Goal: Task Accomplishment & Management: Manage account settings

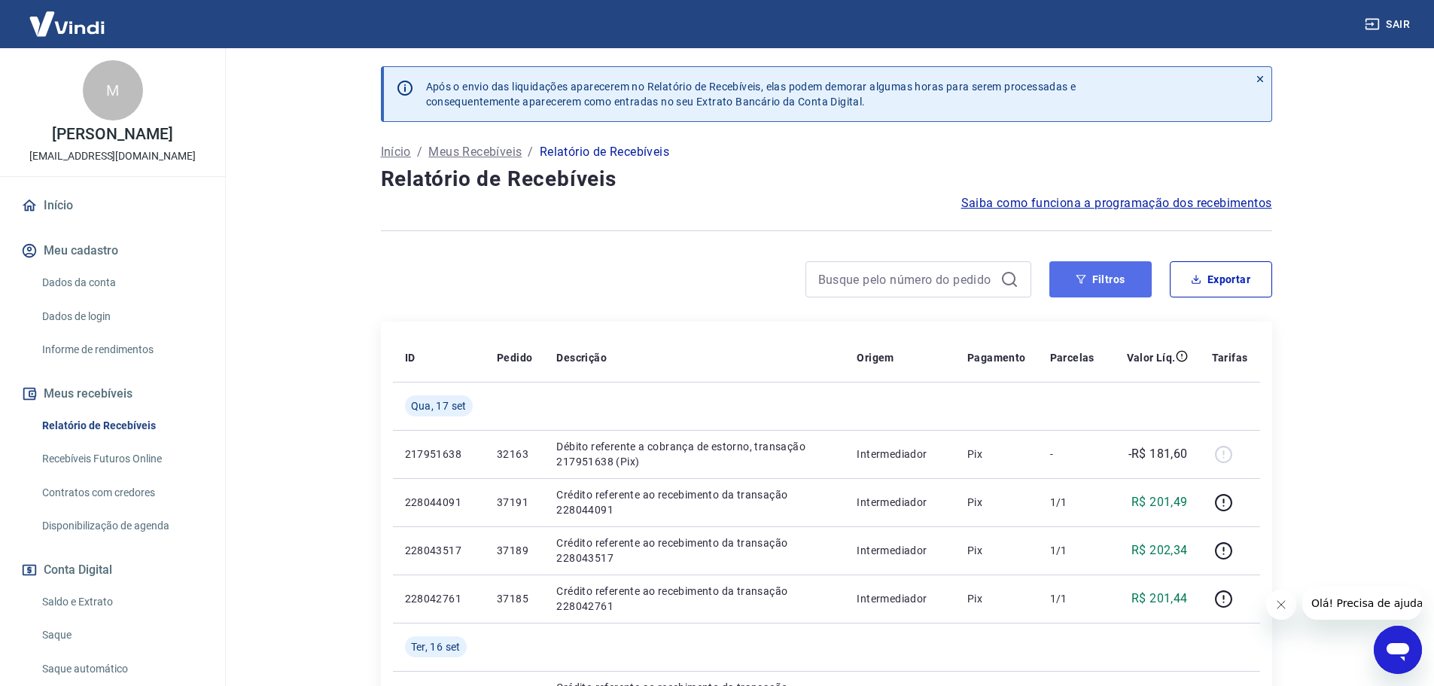
click at [1118, 283] on button "Filtros" at bounding box center [1100, 279] width 102 height 36
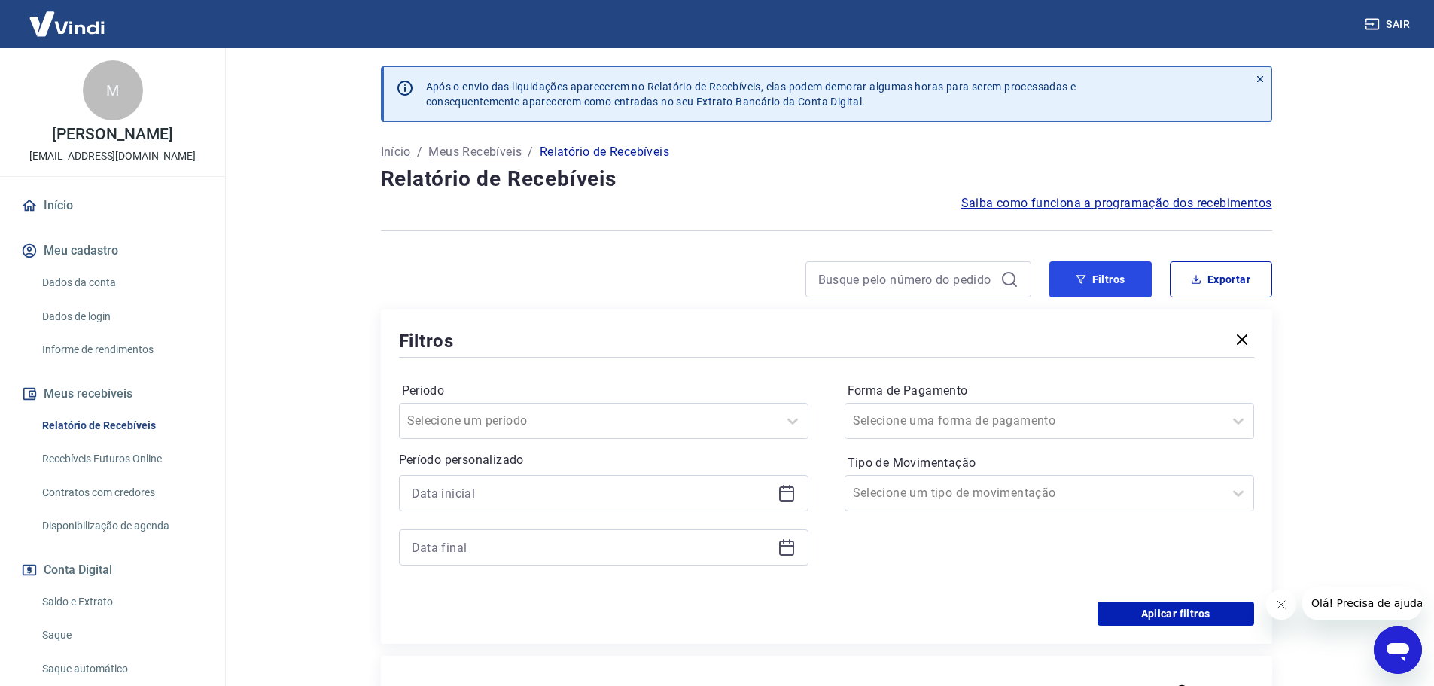
scroll to position [75, 0]
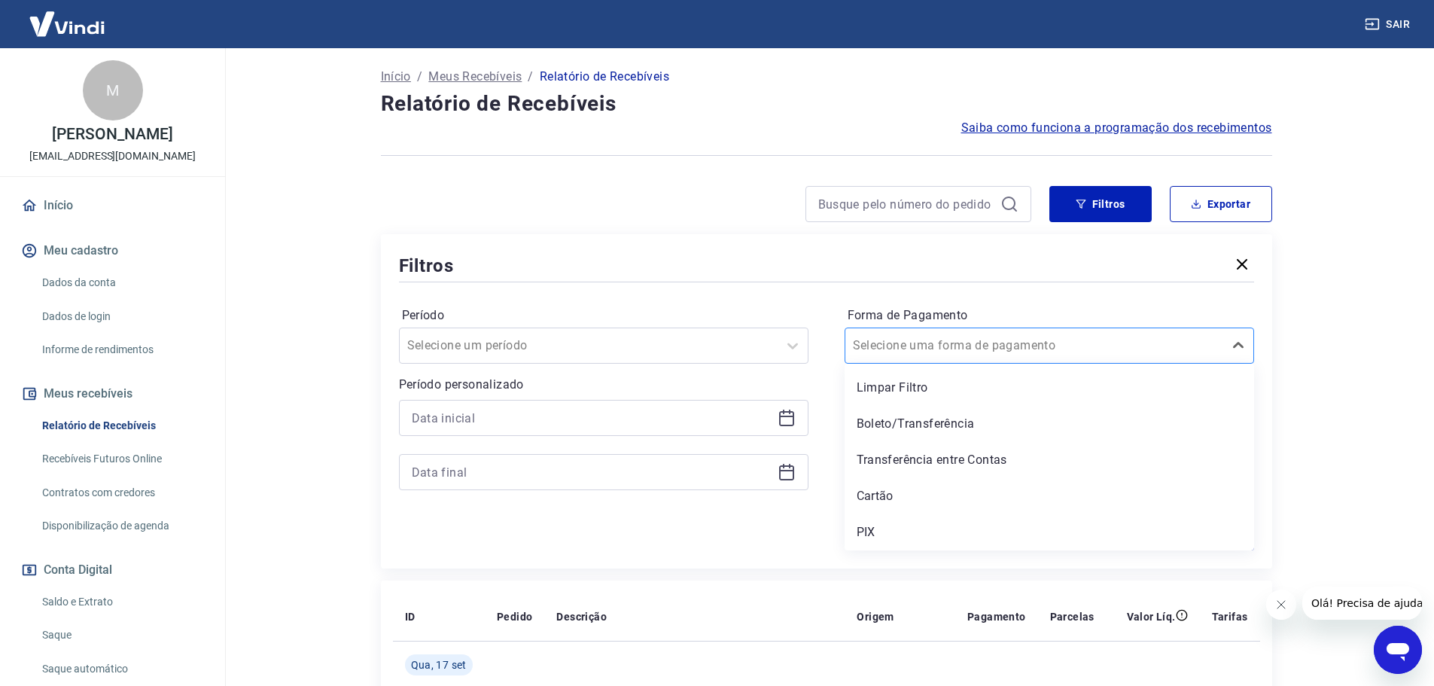
click at [880, 361] on div "Selecione uma forma de pagamento" at bounding box center [1048, 345] width 409 height 36
click at [877, 501] on div "Cartão" at bounding box center [1048, 496] width 409 height 30
click at [467, 427] on input at bounding box center [592, 417] width 360 height 23
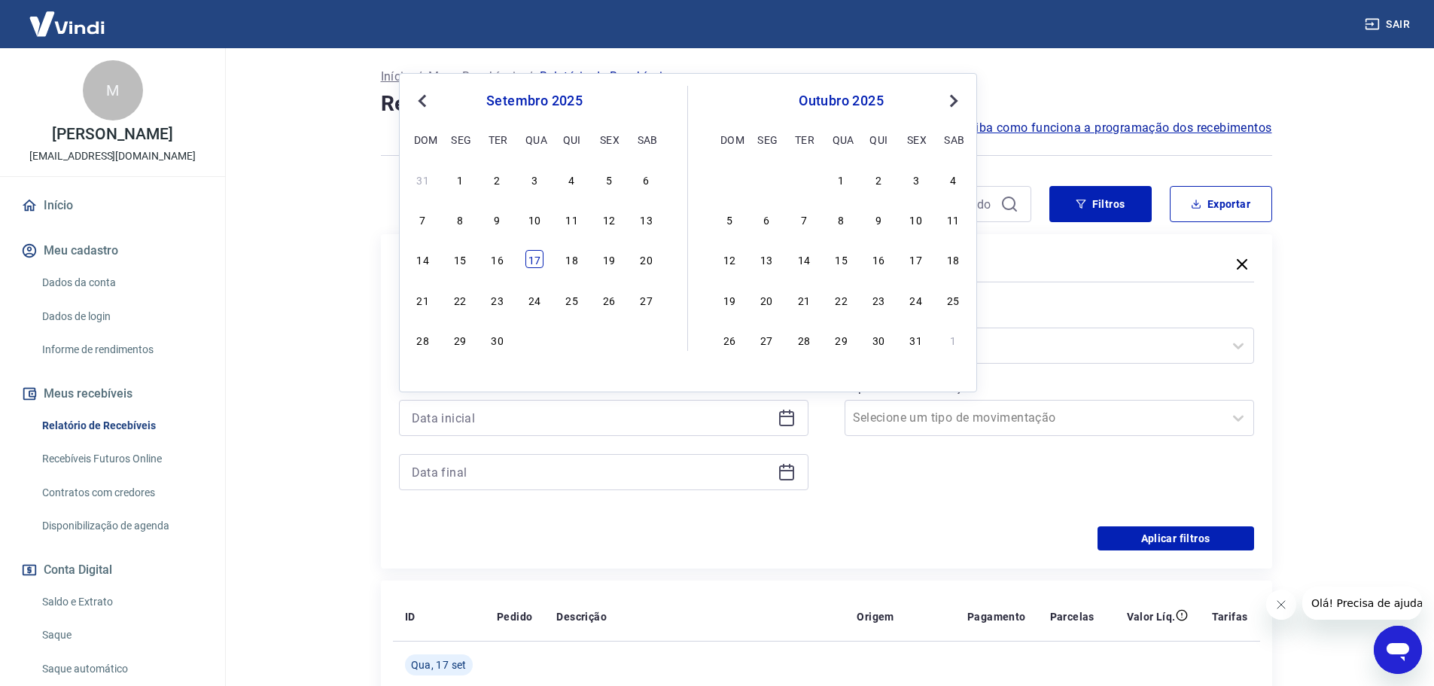
click at [537, 259] on div "17" at bounding box center [534, 259] width 18 height 18
type input "[DATE]"
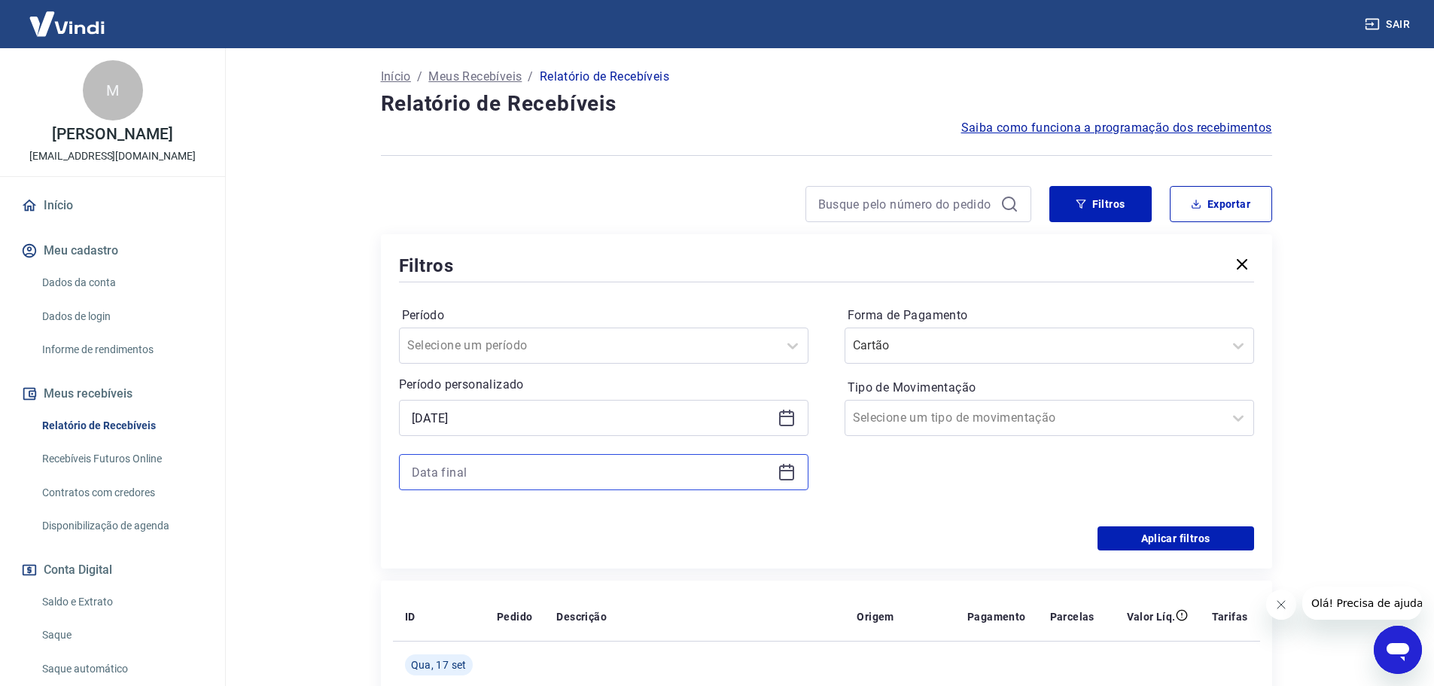
click at [443, 473] on input at bounding box center [592, 472] width 360 height 23
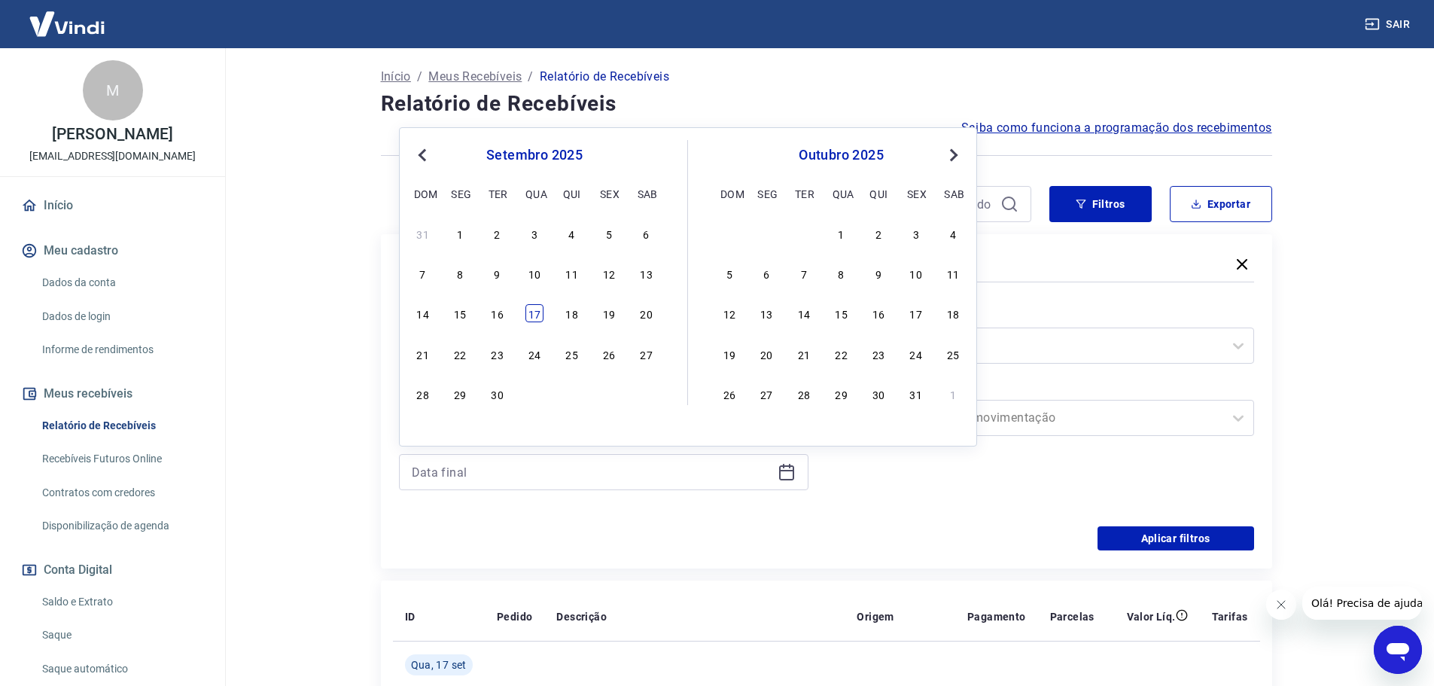
click at [534, 310] on div "17" at bounding box center [534, 313] width 18 height 18
type input "[DATE]"
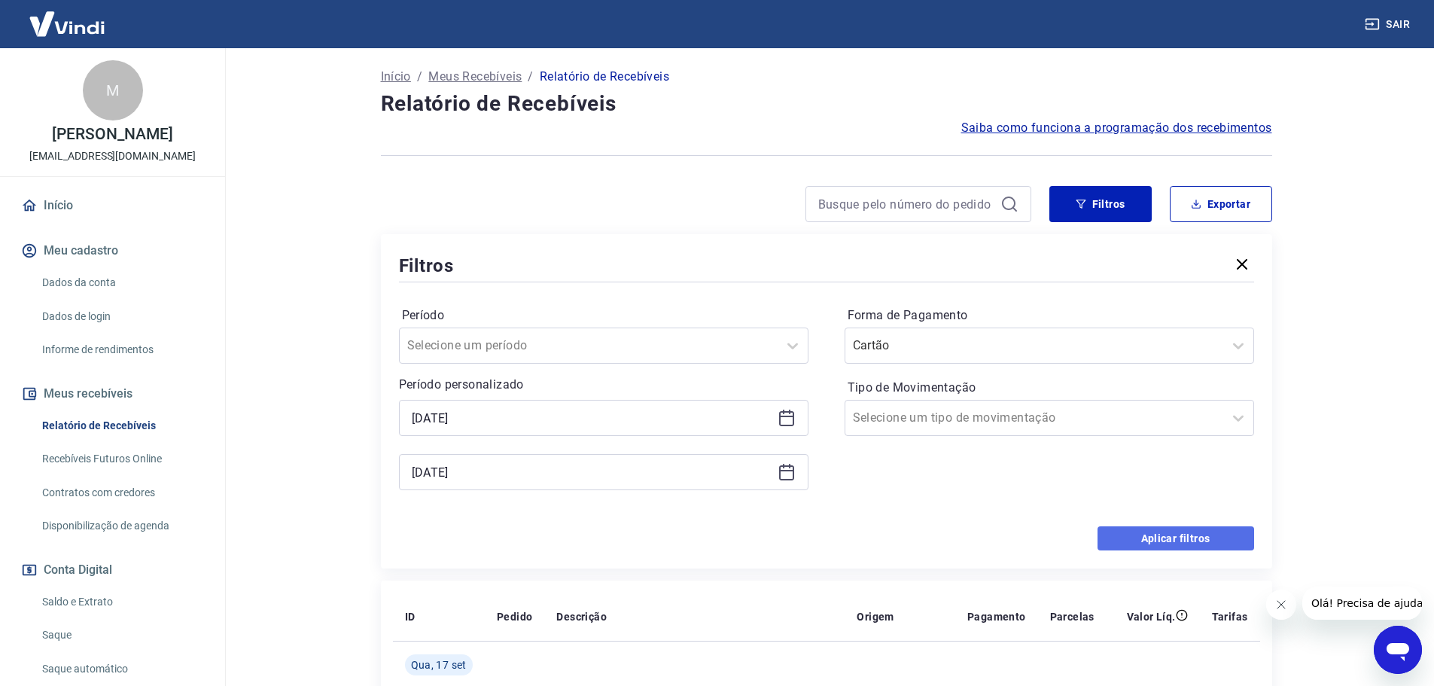
click at [1141, 538] on button "Aplicar filtros" at bounding box center [1175, 538] width 157 height 24
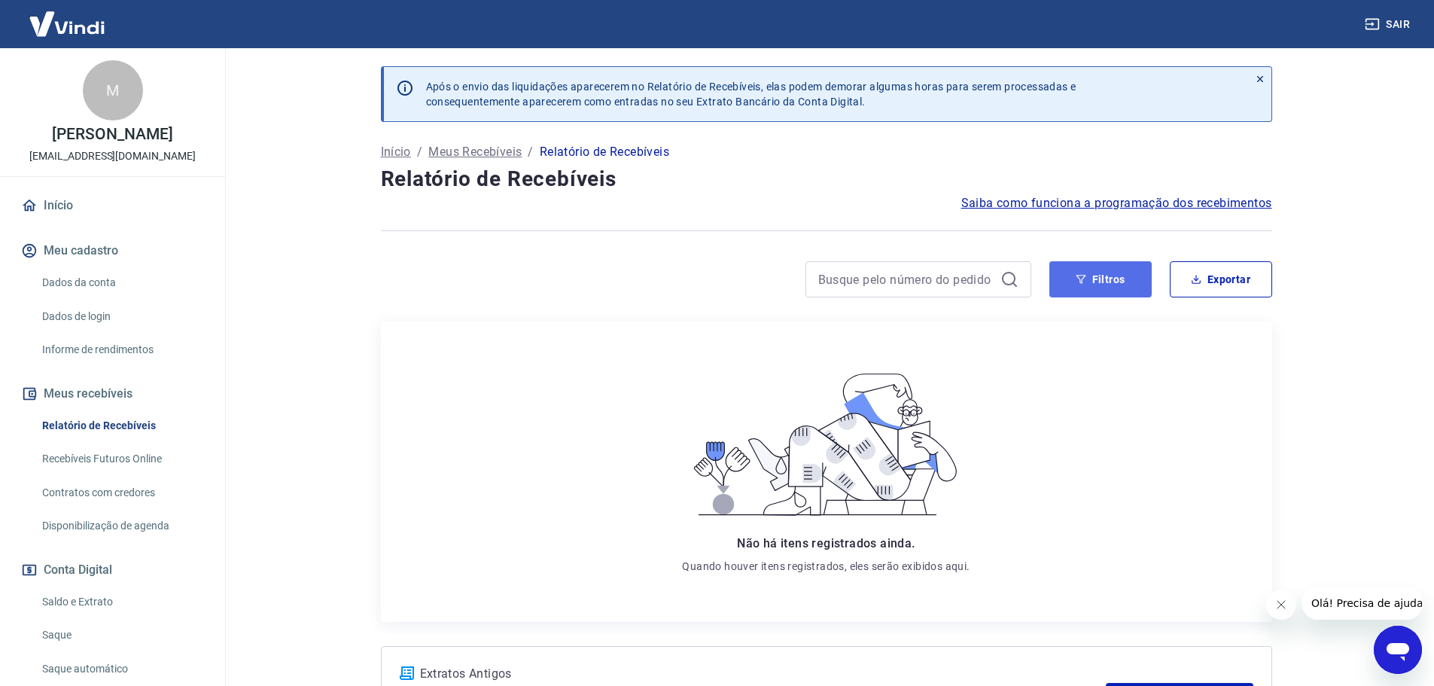
click at [1127, 272] on button "Filtros" at bounding box center [1100, 279] width 102 height 36
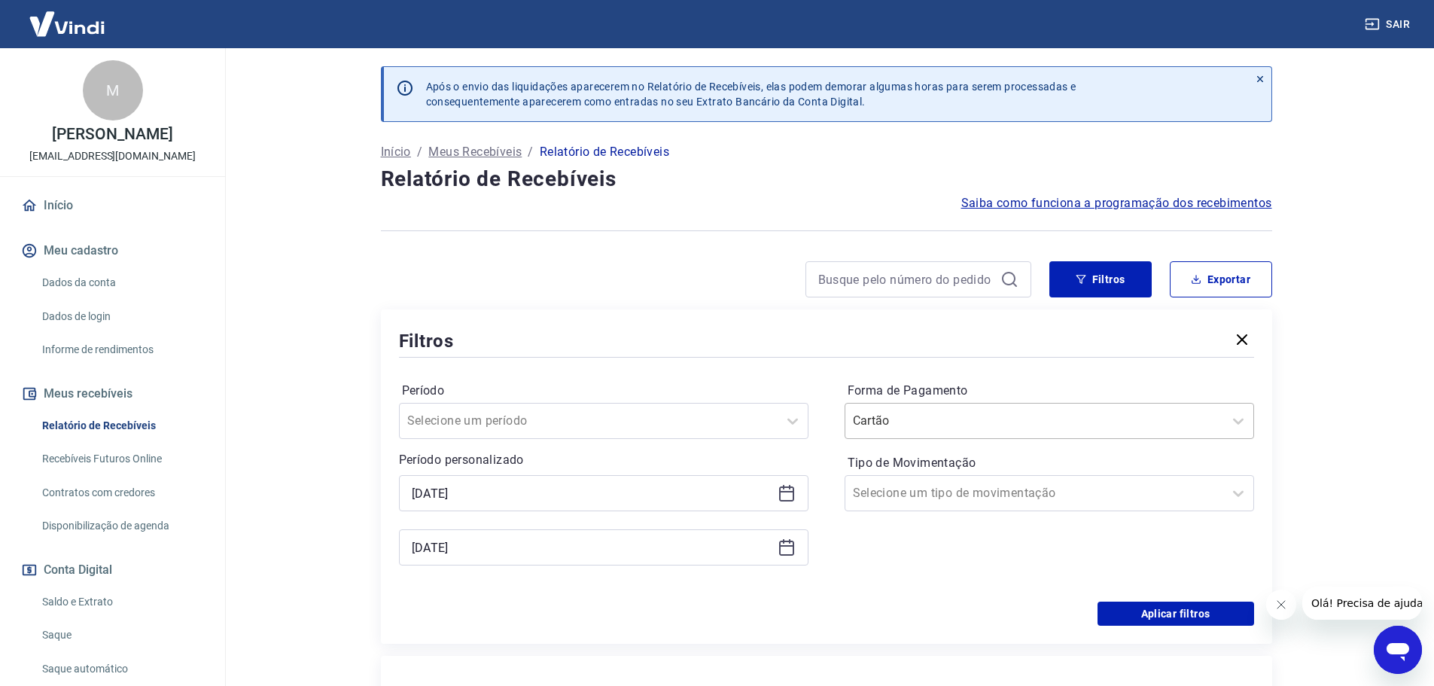
click at [953, 422] on input "Forma de Pagamento" at bounding box center [929, 421] width 152 height 18
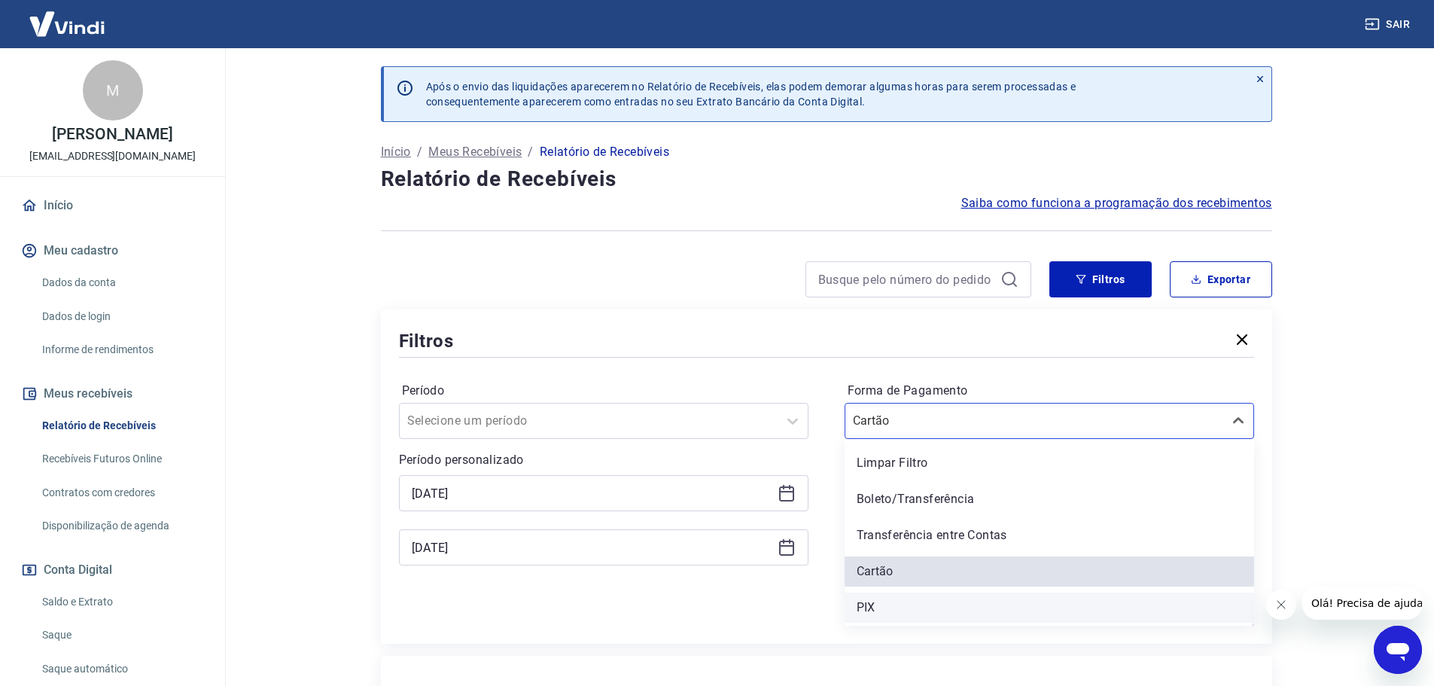
click at [858, 602] on div "PIX" at bounding box center [1048, 607] width 409 height 30
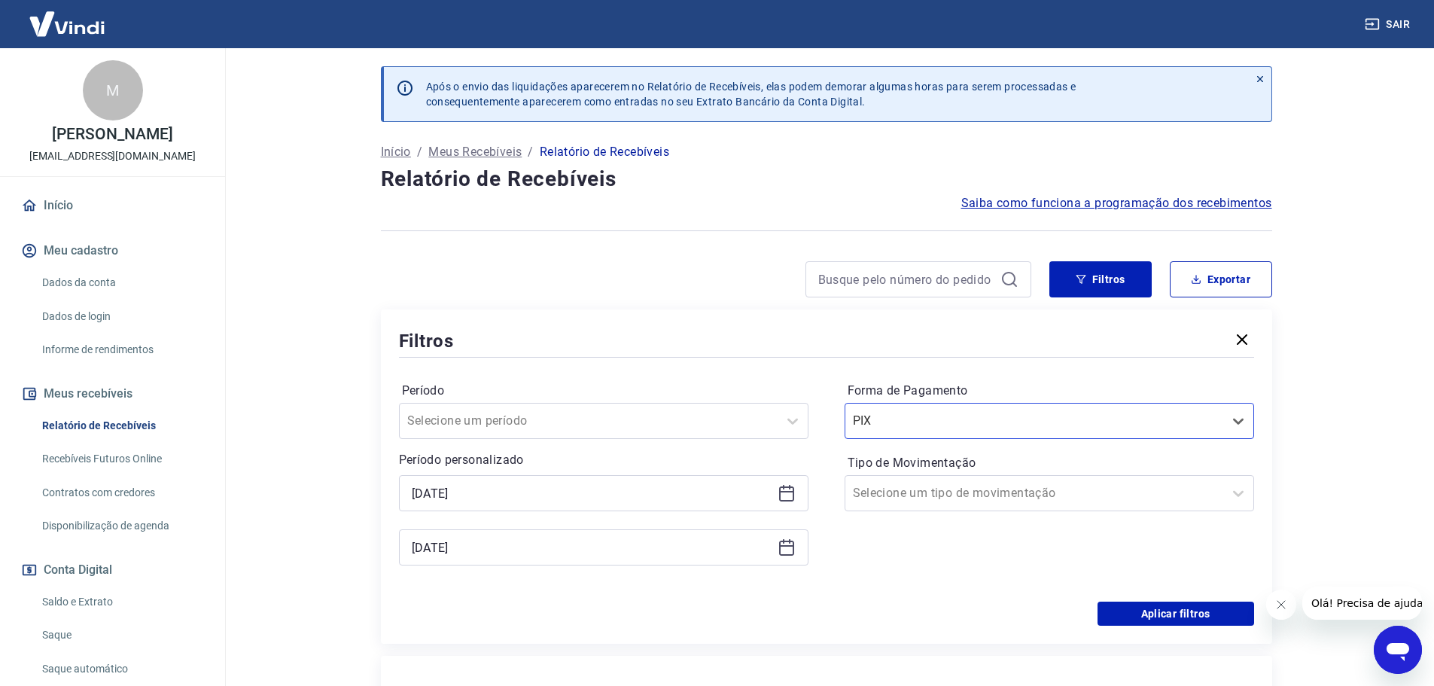
click at [574, 505] on div "[DATE]" at bounding box center [603, 493] width 409 height 36
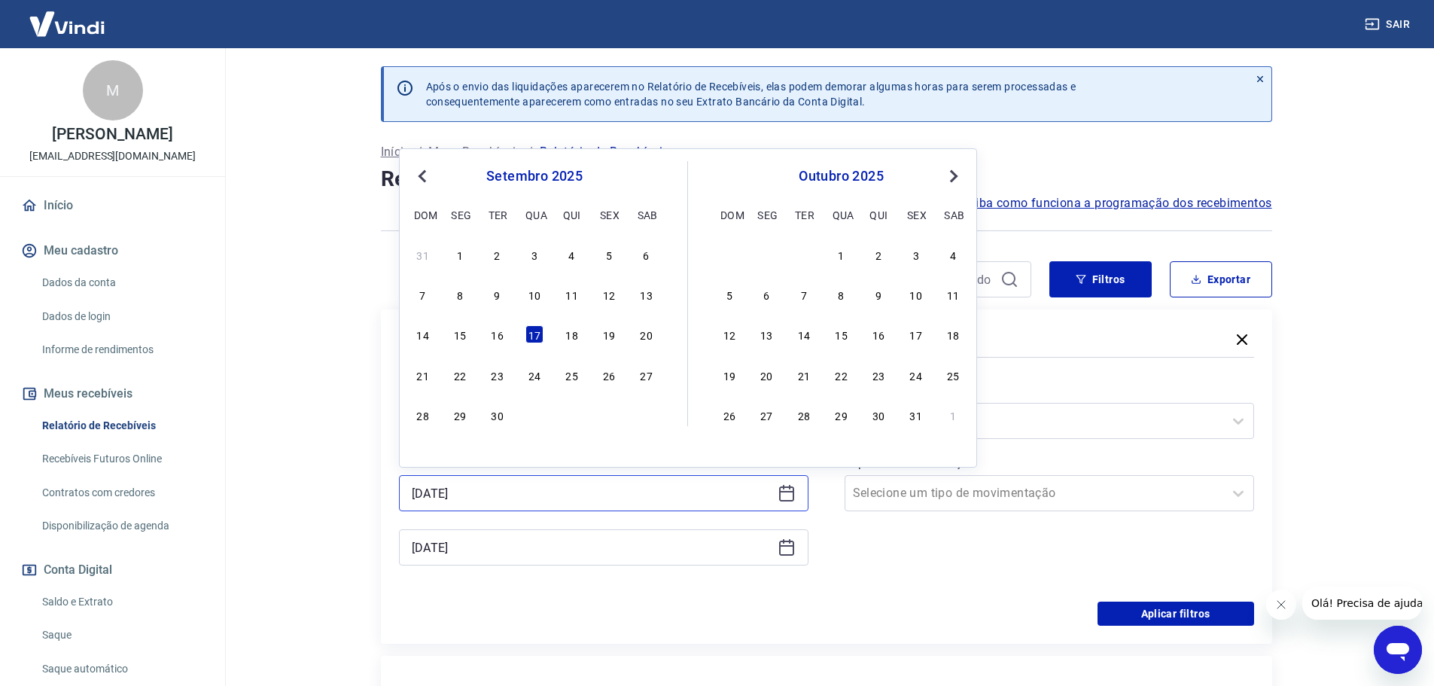
click at [546, 496] on input "[DATE]" at bounding box center [592, 493] width 360 height 23
click at [493, 335] on div "16" at bounding box center [497, 334] width 18 height 18
type input "[DATE]"
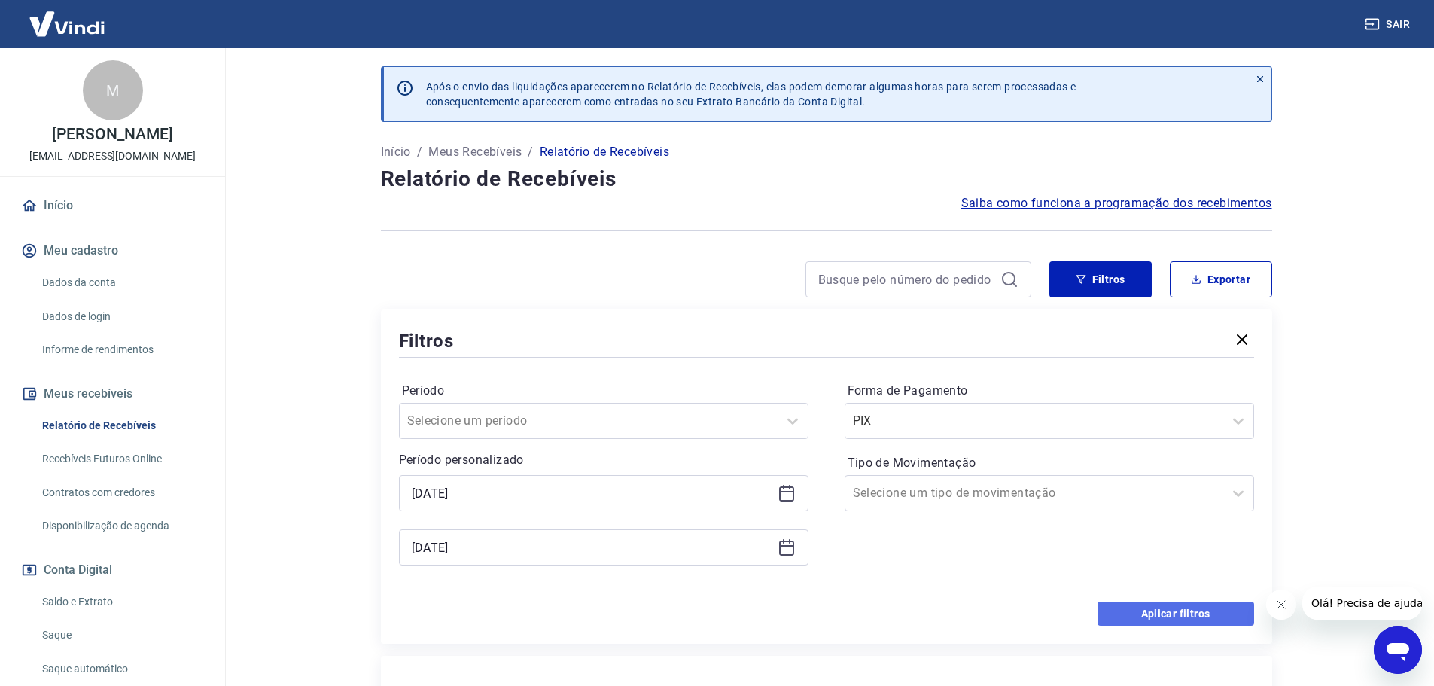
click at [1138, 611] on button "Aplicar filtros" at bounding box center [1175, 613] width 157 height 24
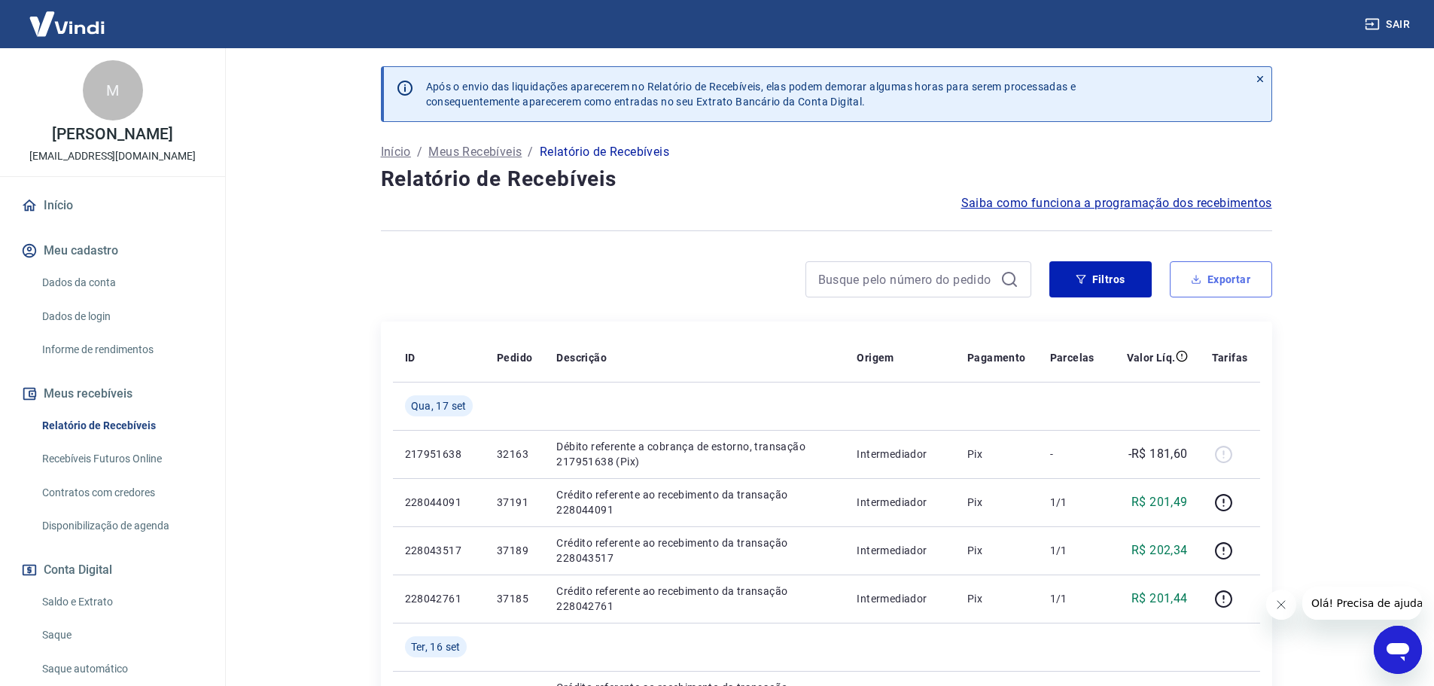
click at [1240, 273] on button "Exportar" at bounding box center [1221, 279] width 102 height 36
type input "[DATE]"
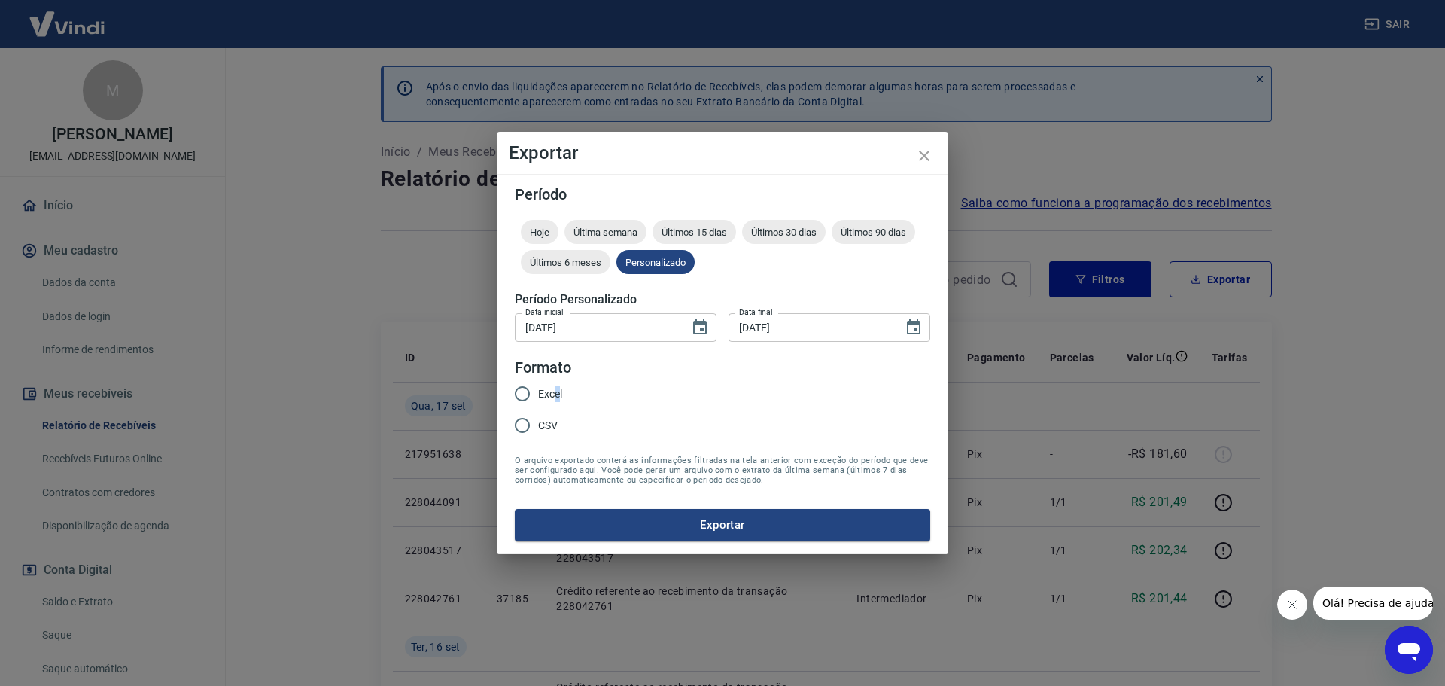
click at [557, 397] on span "Excel" at bounding box center [550, 394] width 24 height 16
click at [522, 397] on input "Excel" at bounding box center [523, 394] width 32 height 32
radio input "true"
click at [549, 519] on button "Exportar" at bounding box center [722, 525] width 415 height 32
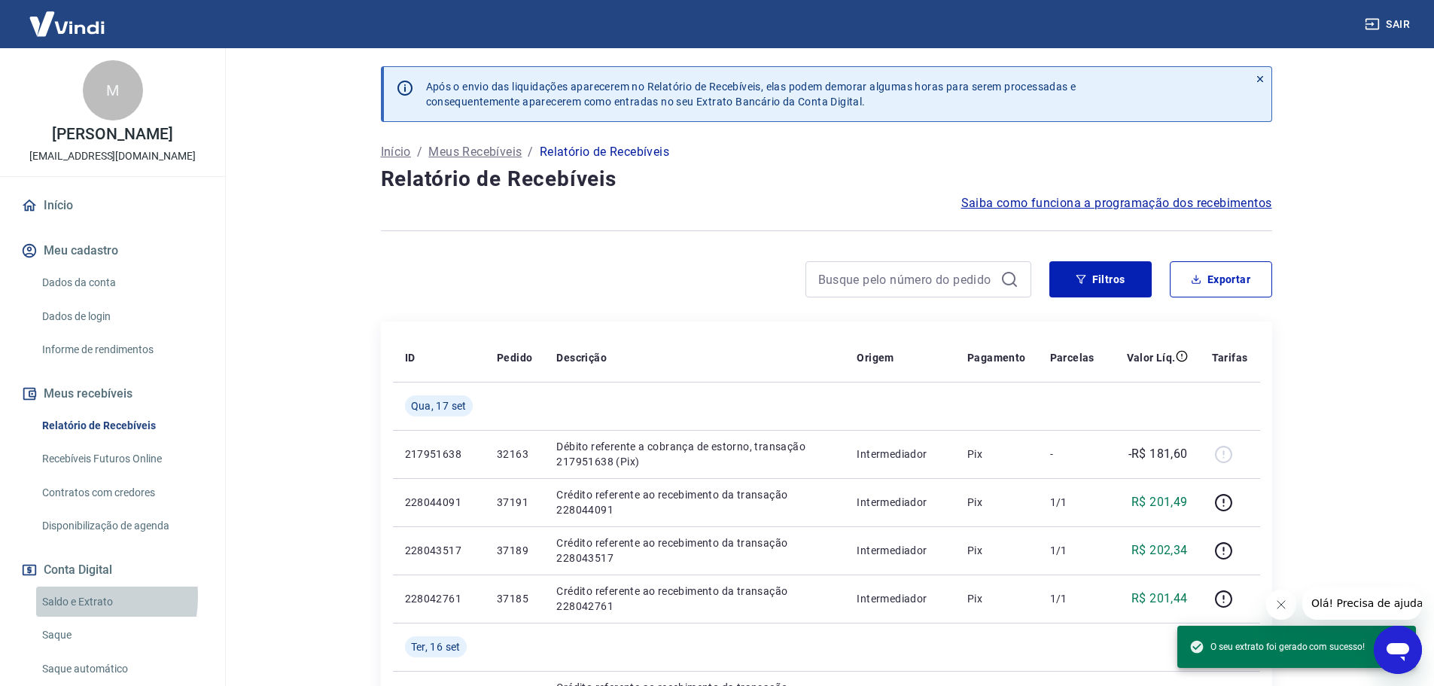
click at [71, 596] on link "Saldo e Extrato" at bounding box center [121, 601] width 171 height 31
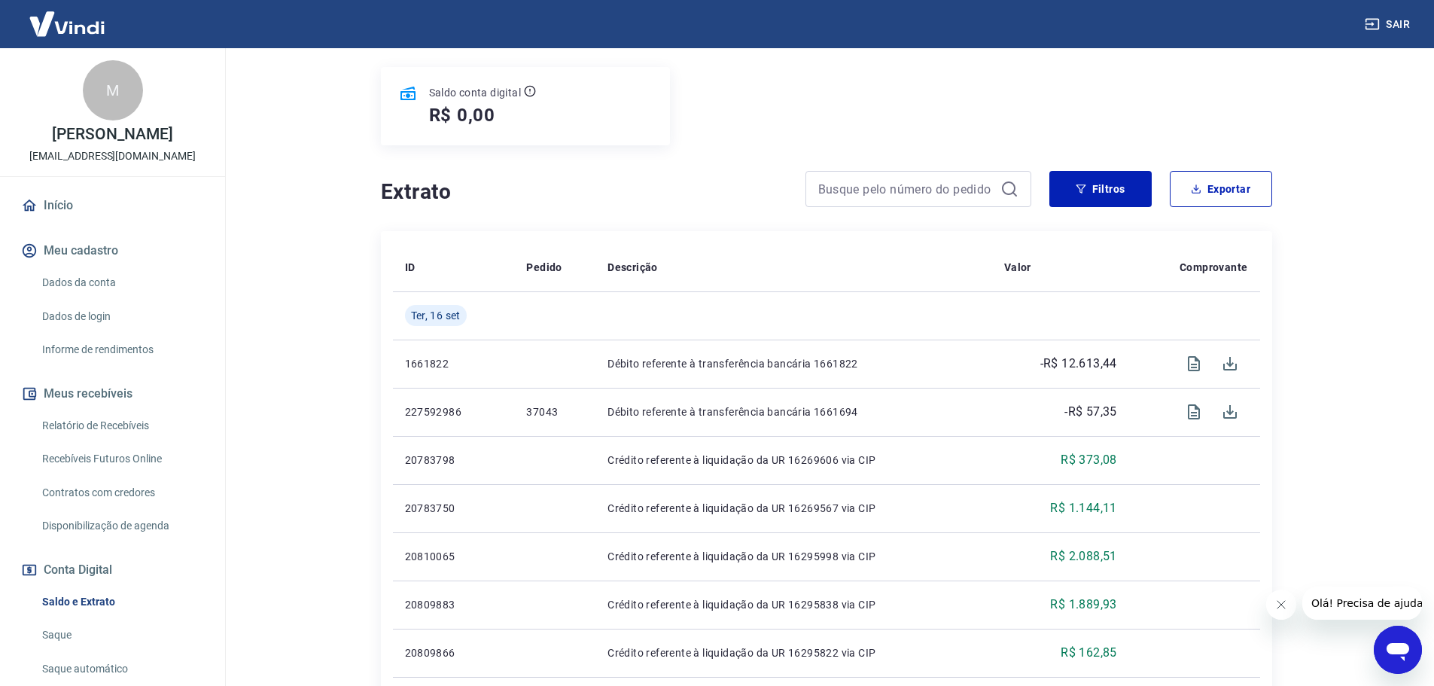
scroll to position [226, 0]
